Goal: Information Seeking & Learning: Learn about a topic

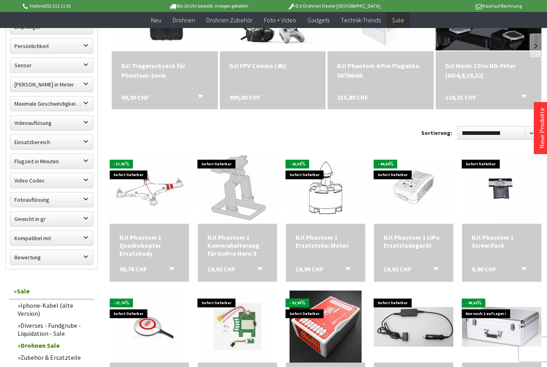
scroll to position [156, 0]
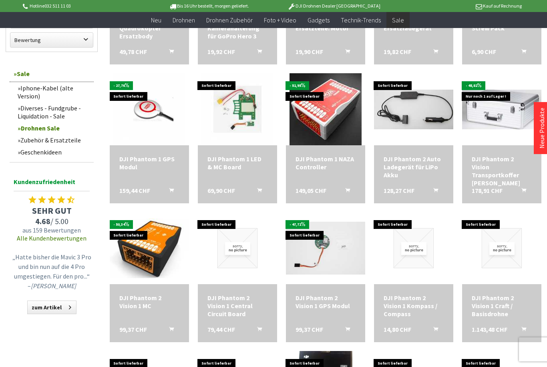
scroll to position [214, 0]
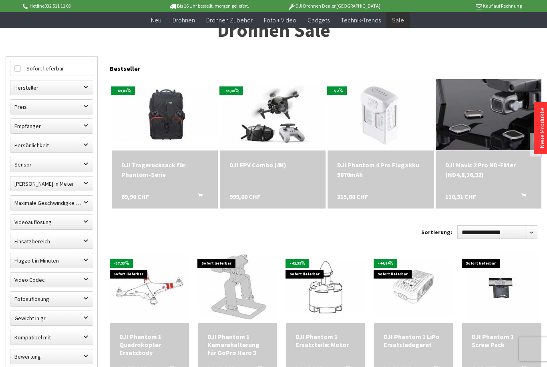
scroll to position [55, 0]
click at [87, 85] on label "Hersteller" at bounding box center [51, 88] width 83 height 14
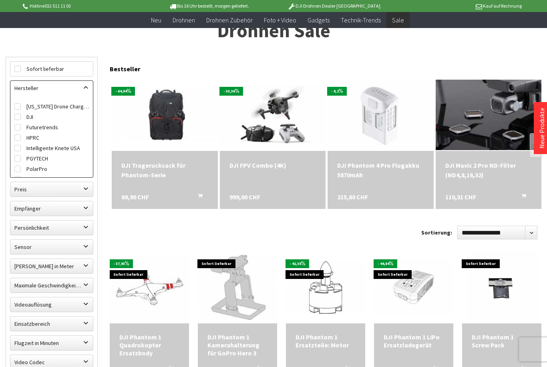
click at [32, 110] on label "Colorado Drone Chargers" at bounding box center [51, 106] width 75 height 10
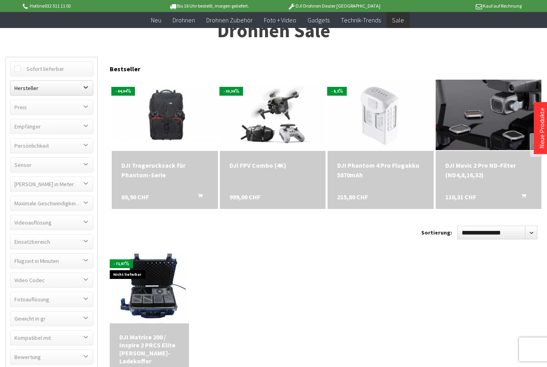
click at [90, 86] on label "Hersteller" at bounding box center [51, 88] width 83 height 14
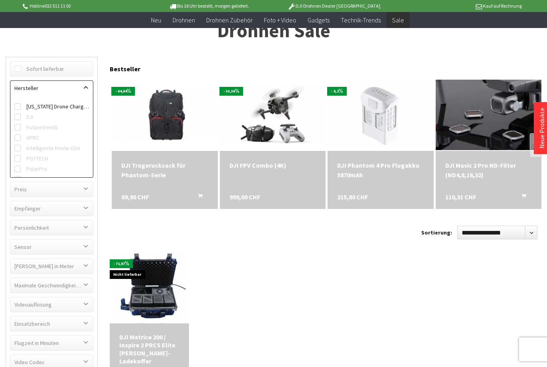
click at [51, 105] on label "Colorado Drone Chargers" at bounding box center [51, 106] width 75 height 10
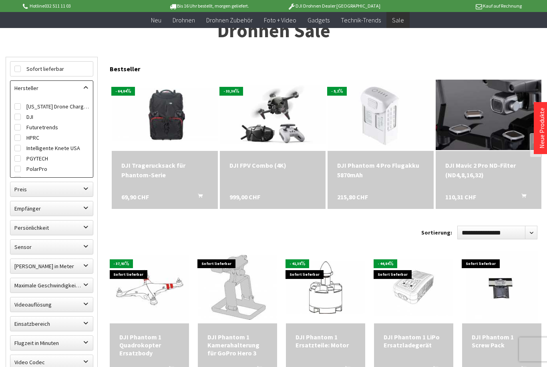
click at [34, 116] on label "DJI" at bounding box center [51, 117] width 75 height 10
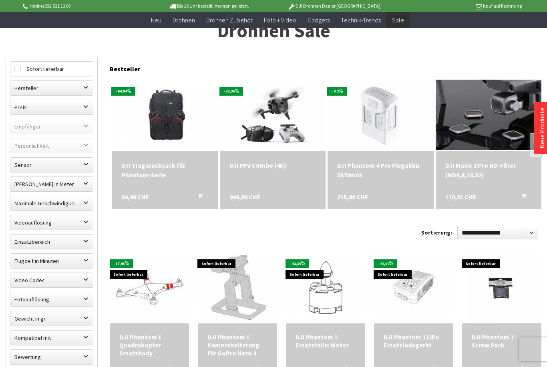
click at [217, 55] on div "Drohnen Sale 67 Produkt(e) anzeigen Sofort lieferbar Hersteller Colorado Drone …" at bounding box center [274, 349] width 536 height 657
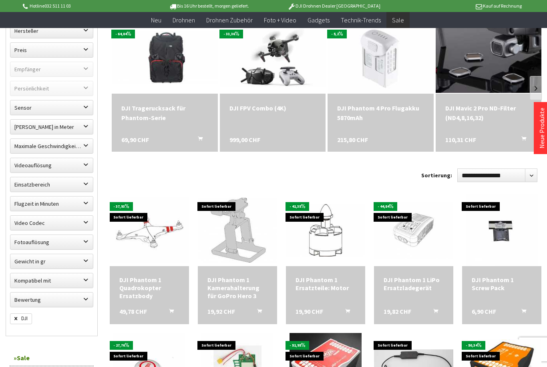
scroll to position [125, 0]
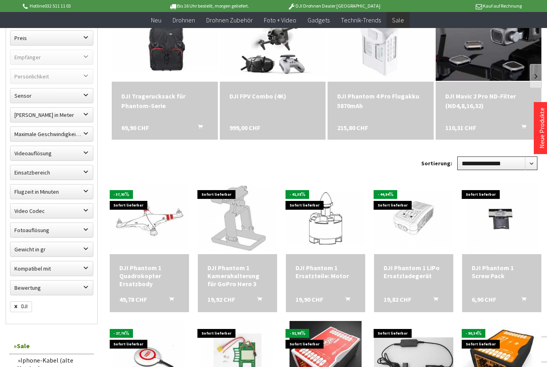
click at [530, 164] on select "**********" at bounding box center [498, 164] width 80 height 14
select select "*"
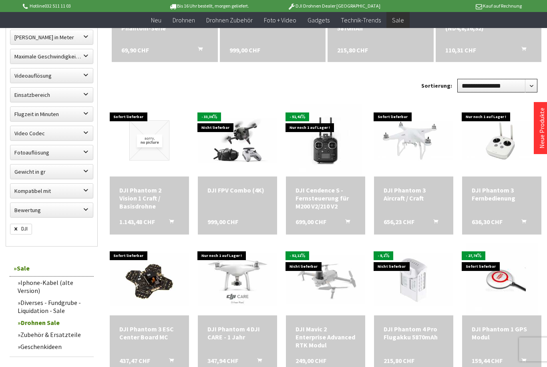
scroll to position [208, 0]
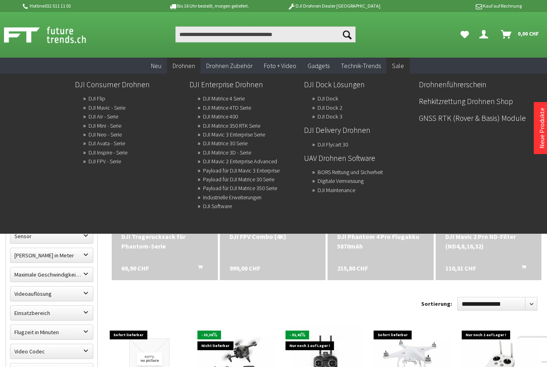
click at [131, 88] on link "DJI Consumer Drohnen" at bounding box center [129, 85] width 108 height 14
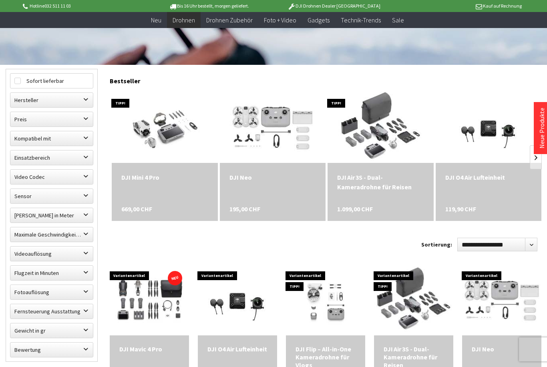
scroll to position [194, 0]
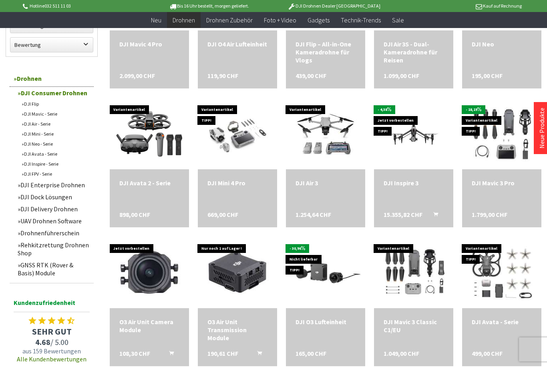
scroll to position [496, 0]
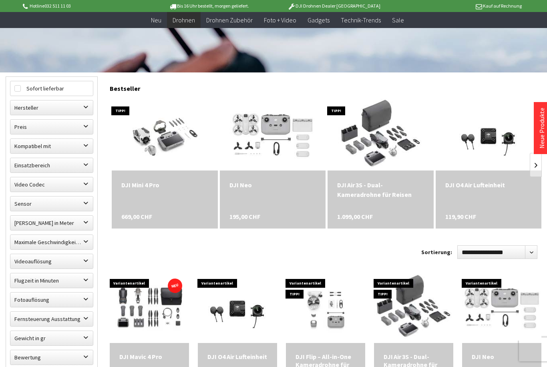
scroll to position [184, 0]
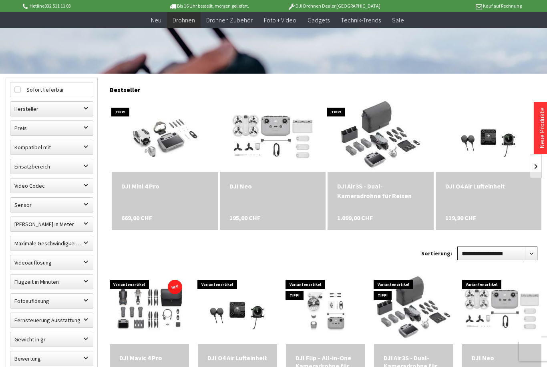
click at [531, 258] on select "**********" at bounding box center [498, 254] width 80 height 14
select select "*"
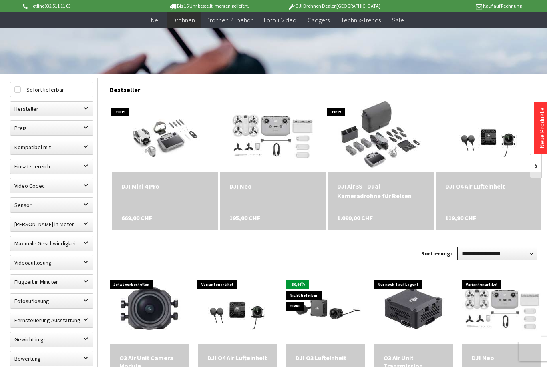
click at [537, 256] on select "**********" at bounding box center [498, 254] width 80 height 14
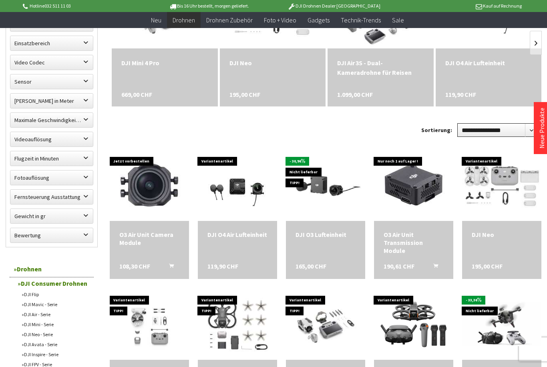
scroll to position [308, 0]
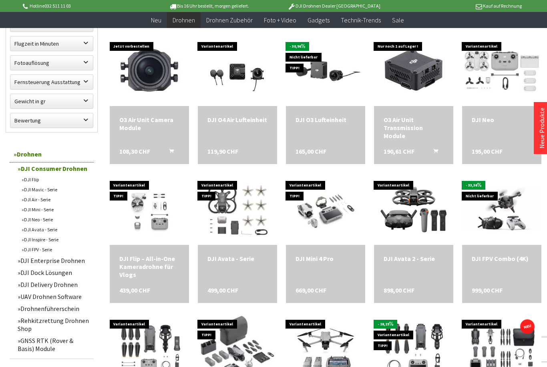
scroll to position [421, 0]
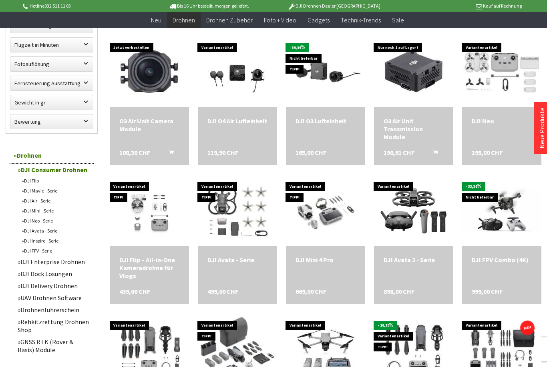
click at [232, 259] on div "DJI Avata - Serie" at bounding box center [238, 260] width 60 height 8
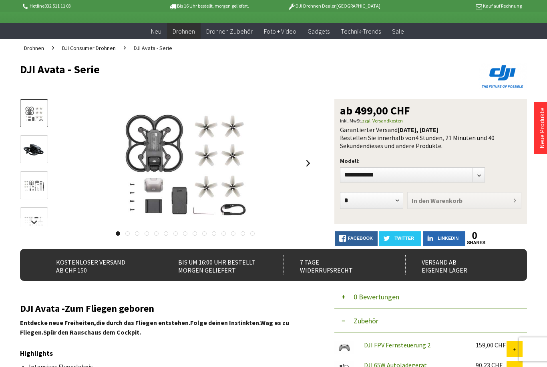
scroll to position [35, 0]
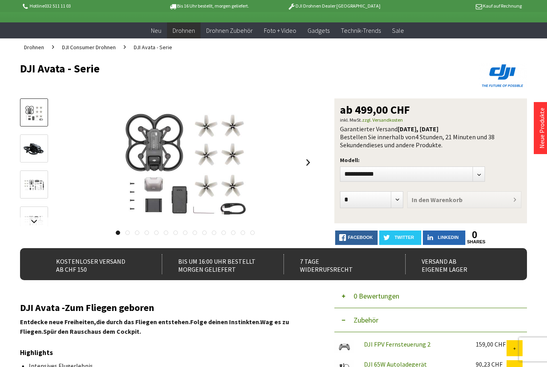
click at [314, 157] on link at bounding box center [308, 163] width 12 height 28
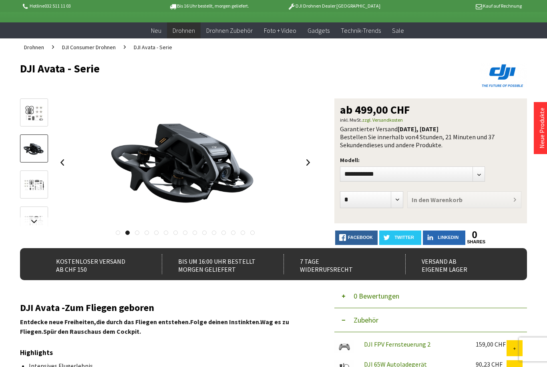
click at [314, 159] on link at bounding box center [308, 163] width 12 height 28
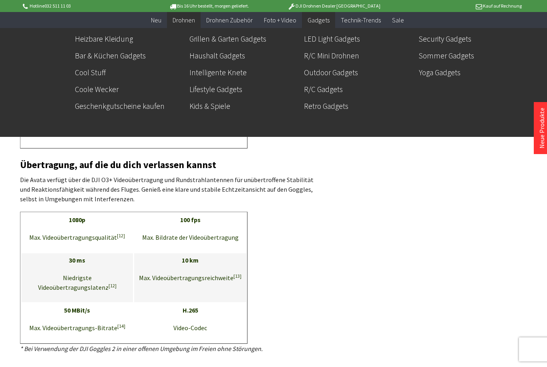
scroll to position [2397, 0]
